Goal: Task Accomplishment & Management: Use online tool/utility

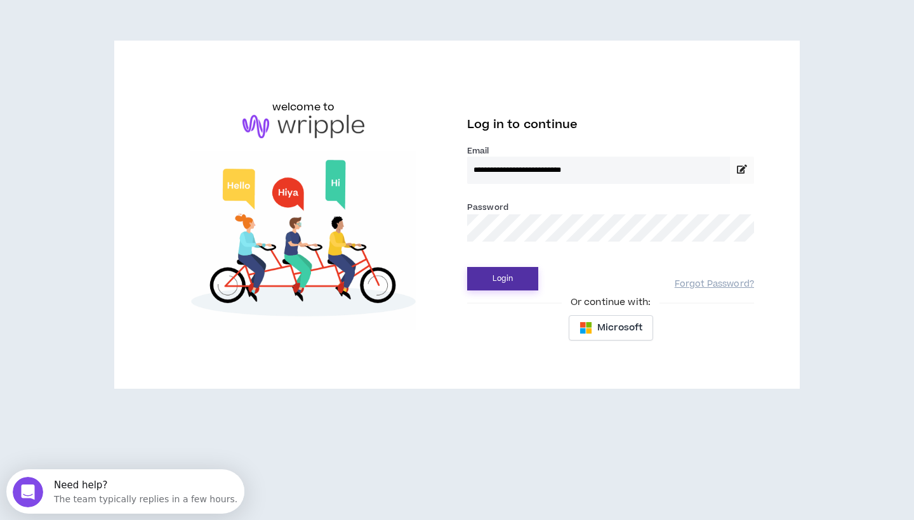
click at [495, 285] on button "Login" at bounding box center [502, 278] width 71 height 23
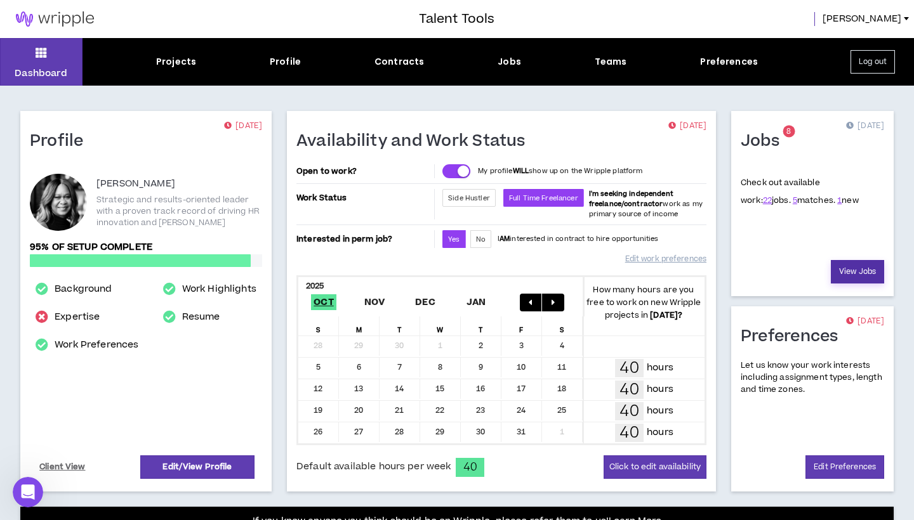
click at [855, 270] on link "View Jobs" at bounding box center [856, 271] width 53 height 23
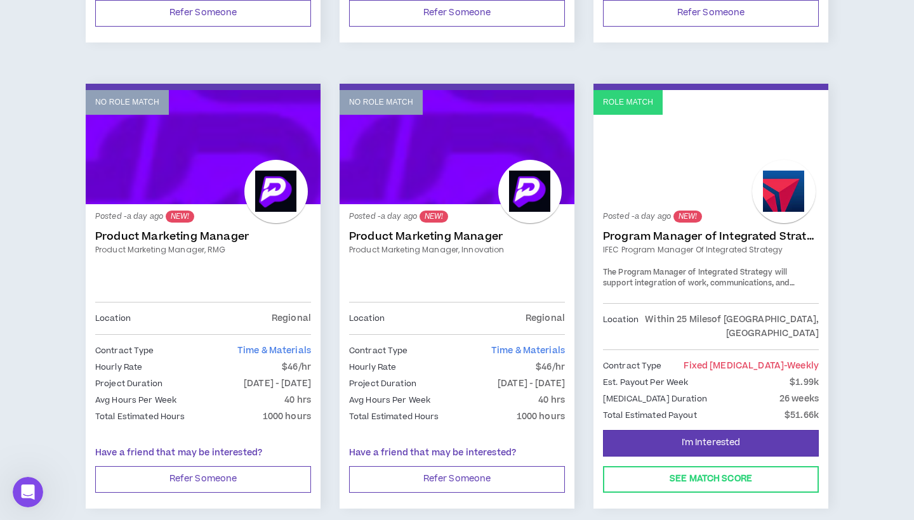
scroll to position [656, 0]
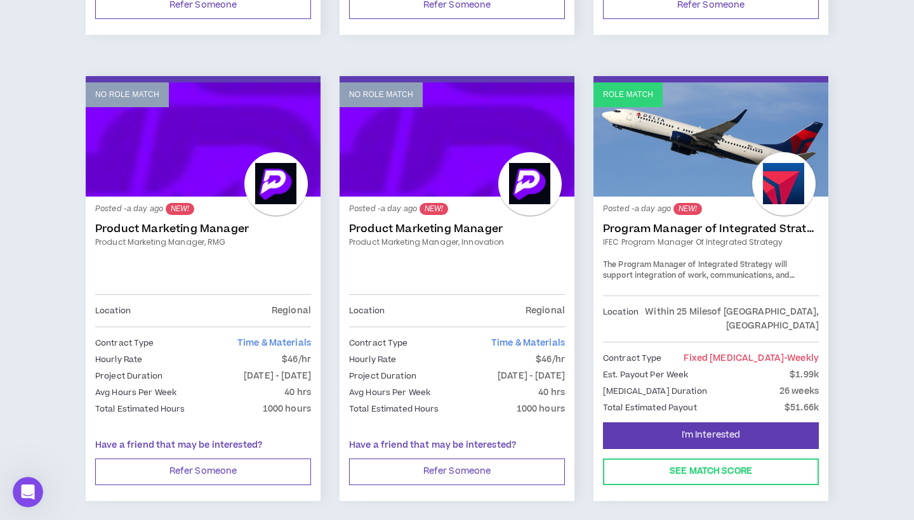
click at [632, 239] on link "IFEC Program Manager of Integrated Strategy" at bounding box center [711, 242] width 216 height 11
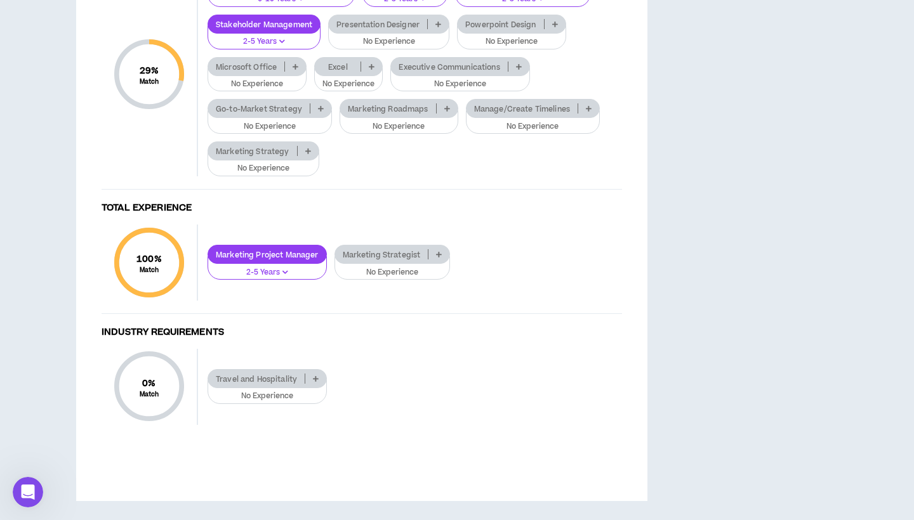
scroll to position [996, 0]
click at [258, 72] on p "Microsoft Office" at bounding box center [246, 67] width 76 height 10
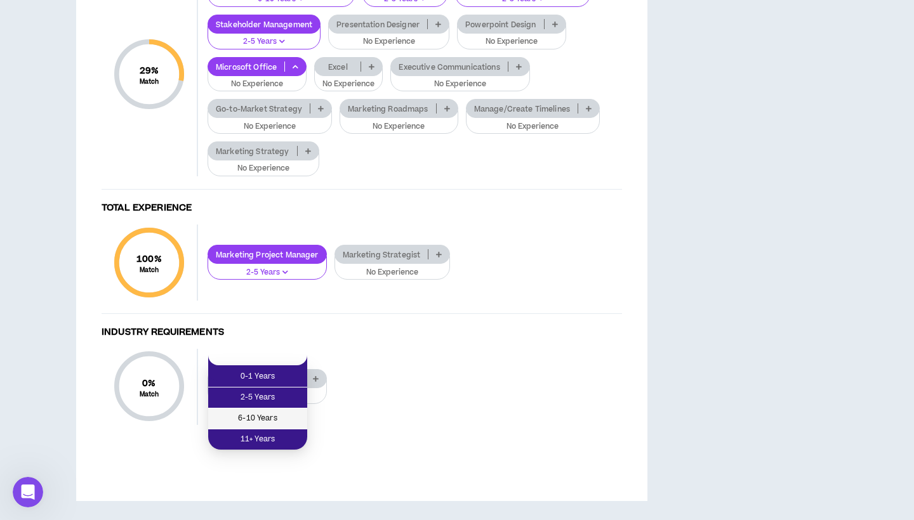
click at [249, 412] on span "6-10 Years" at bounding box center [258, 419] width 84 height 14
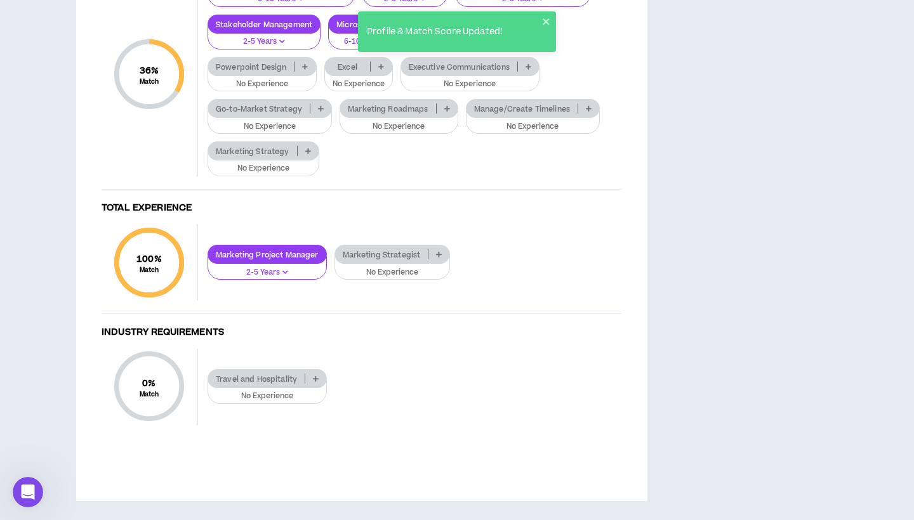
click at [349, 72] on p "Excel" at bounding box center [348, 67] width 46 height 10
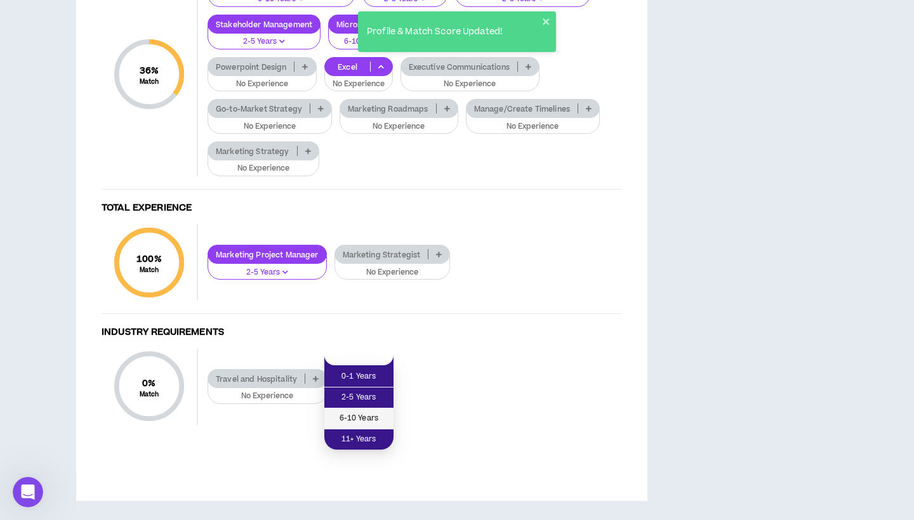
click at [349, 412] on span "6-10 Years" at bounding box center [359, 419] width 54 height 14
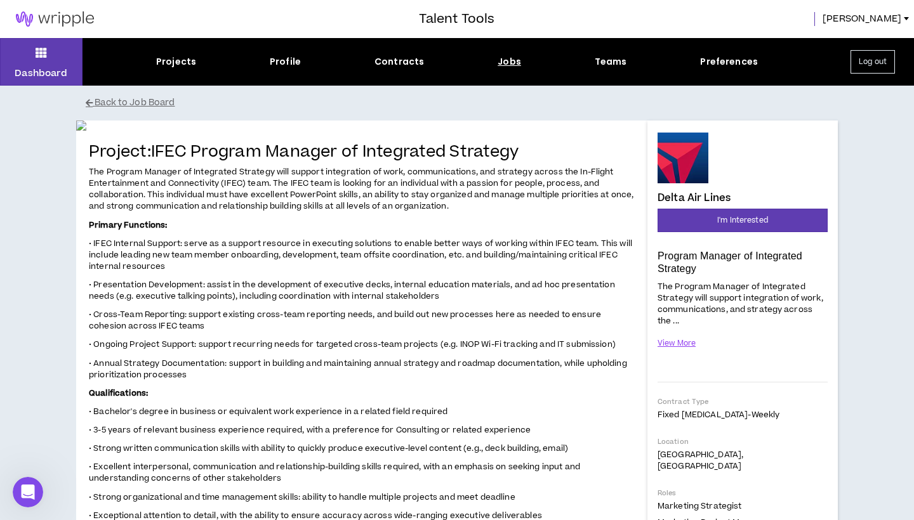
scroll to position [0, 0]
click at [47, 53] on icon at bounding box center [41, 53] width 11 height 18
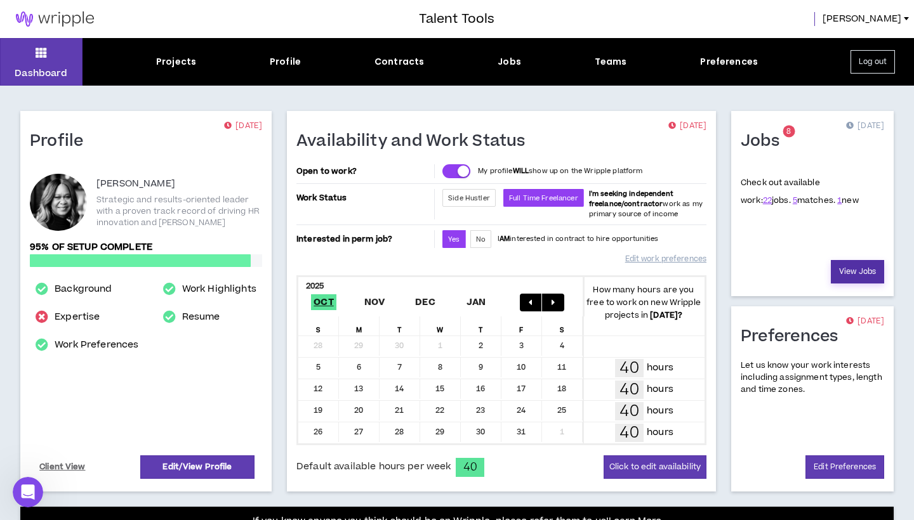
click at [859, 278] on link "View Jobs" at bounding box center [856, 271] width 53 height 23
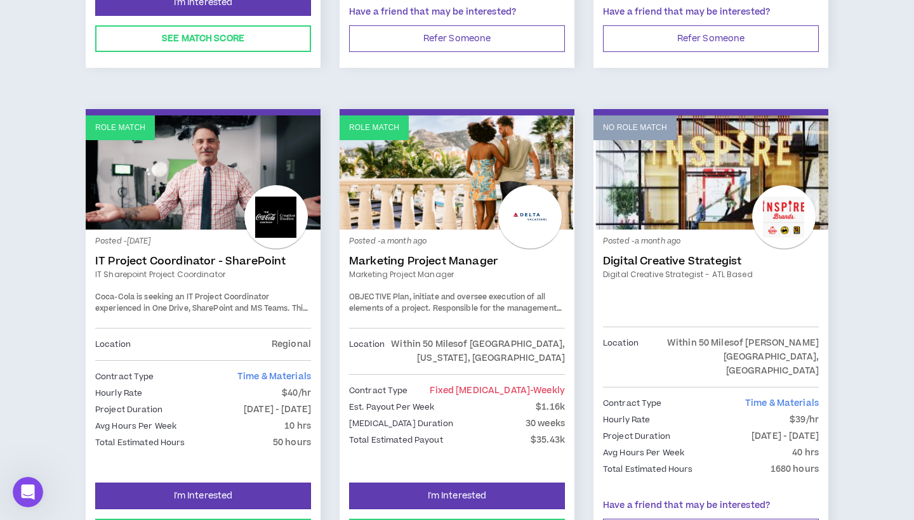
scroll to position [2040, 0]
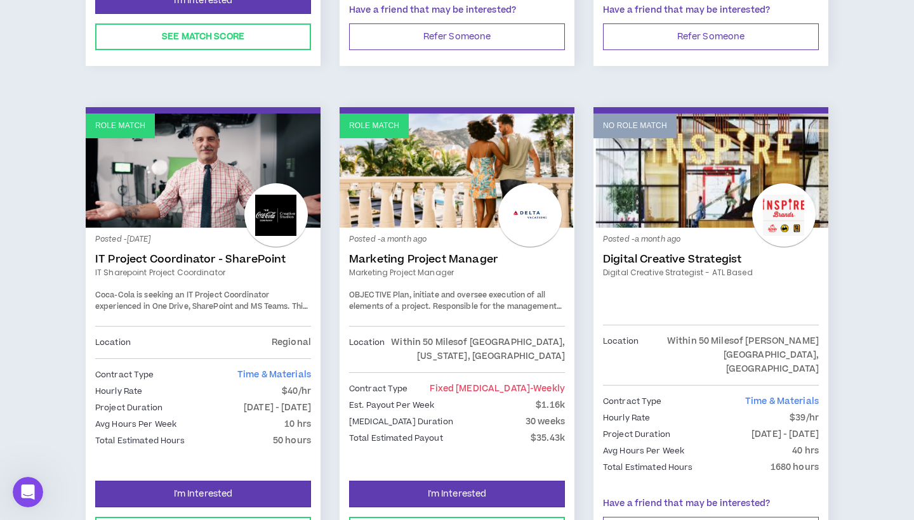
click at [222, 253] on link "IT Project Coordinator - SharePoint" at bounding box center [203, 259] width 216 height 13
